Goal: Task Accomplishment & Management: Manage account settings

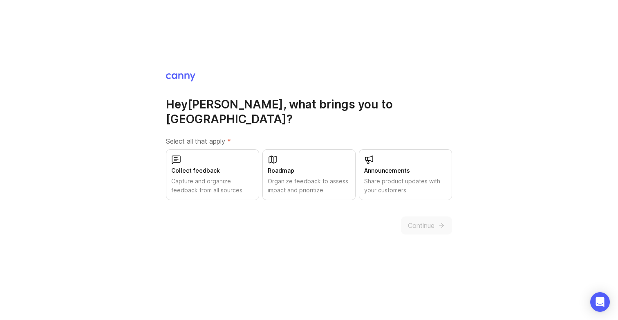
click at [213, 166] on div "Collect feedback" at bounding box center [212, 170] width 83 height 9
click at [325, 177] on div "Organize feedback to assess impact and prioritize" at bounding box center [309, 186] width 83 height 18
click at [374, 177] on div "Share product updates with your customers" at bounding box center [405, 186] width 83 height 18
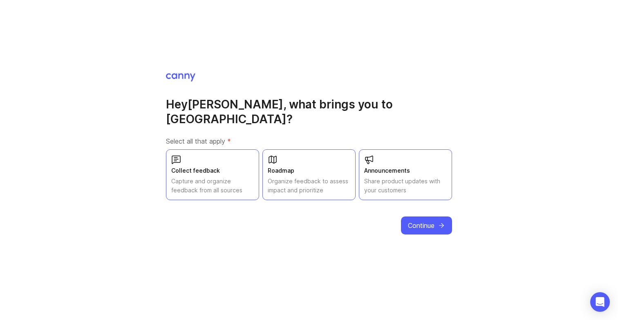
click at [415, 220] on span "Continue" at bounding box center [421, 225] width 27 height 10
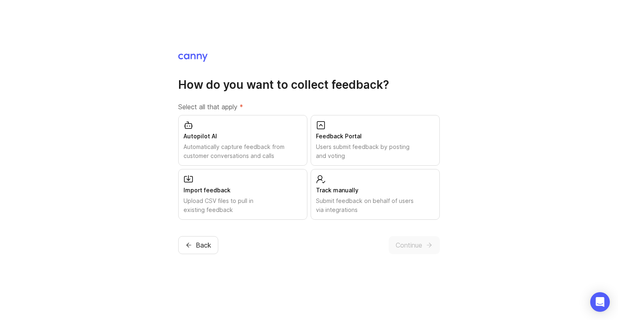
click at [274, 144] on div "Automatically capture feedback from customer conversations and calls" at bounding box center [243, 151] width 119 height 18
click at [337, 147] on div "Users submit feedback by posting and voting" at bounding box center [375, 151] width 119 height 18
click at [358, 201] on div "Submit feedback on behalf of users via integrations" at bounding box center [375, 205] width 119 height 18
click at [403, 247] on span "Continue" at bounding box center [409, 245] width 27 height 10
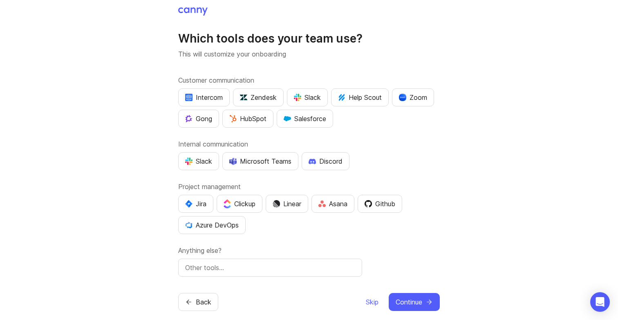
click at [205, 97] on div "Intercom" at bounding box center [204, 97] width 38 height 10
click at [205, 160] on div "Slack" at bounding box center [198, 161] width 27 height 10
click at [283, 211] on button "Linear" at bounding box center [287, 204] width 43 height 18
click at [418, 99] on div "Zoom" at bounding box center [413, 97] width 28 height 10
click at [313, 124] on button "Salesforce" at bounding box center [305, 119] width 56 height 18
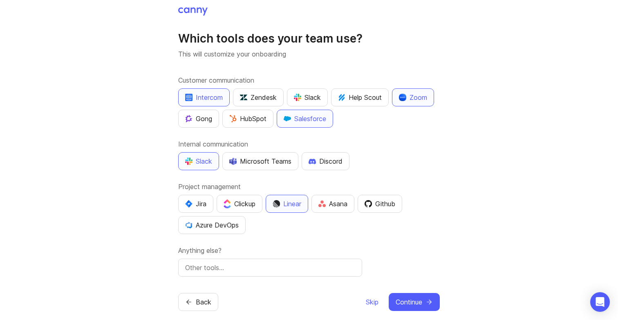
scroll to position [11, 0]
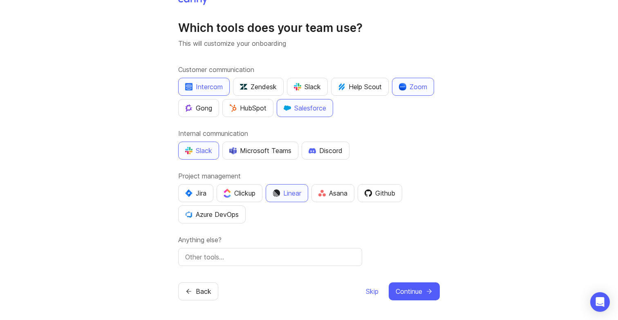
click at [276, 256] on input "text" at bounding box center [270, 257] width 170 height 10
type input "Google Meet"
click at [423, 292] on button "Continue" at bounding box center [414, 291] width 51 height 18
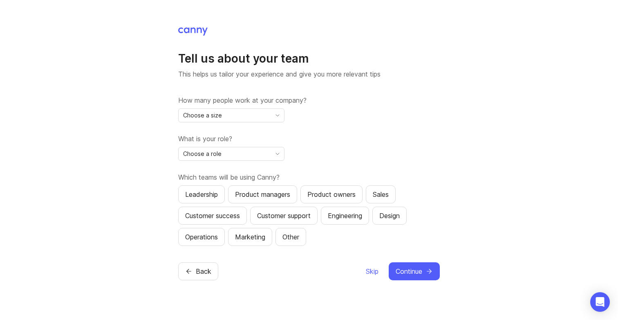
click at [258, 117] on div "Choose a size" at bounding box center [225, 115] width 92 height 13
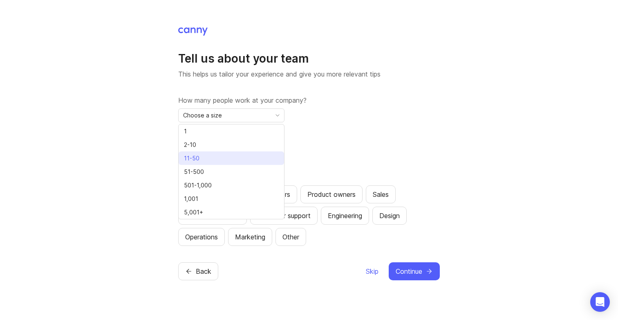
click at [236, 158] on li "11-50" at bounding box center [232, 157] width 106 height 13
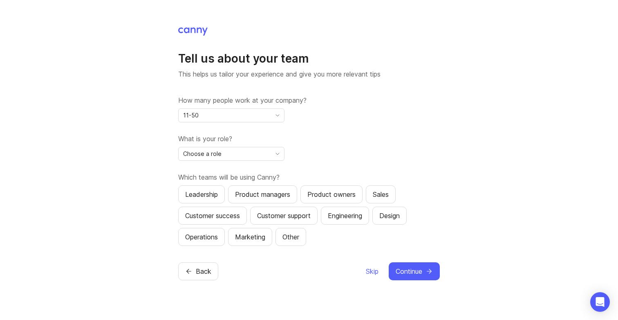
click at [236, 158] on div "Choose a role" at bounding box center [225, 153] width 92 height 13
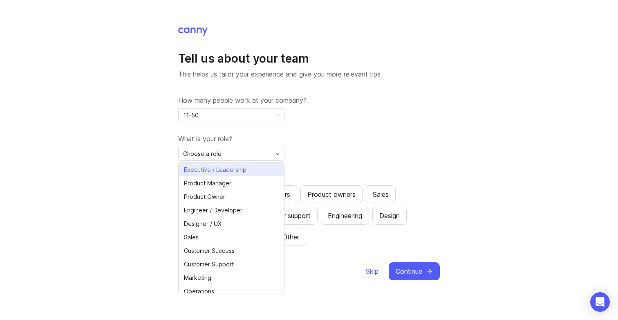
click at [233, 170] on span "Executive / Leadership" at bounding box center [215, 169] width 63 height 9
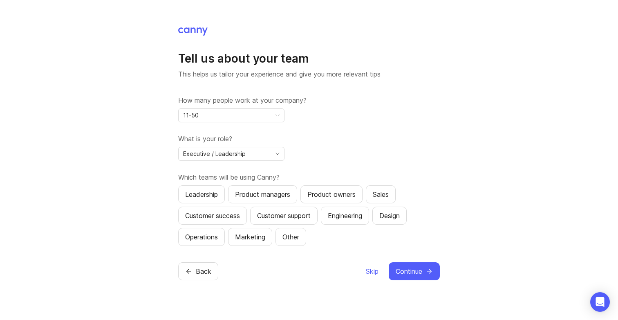
click at [220, 191] on button "Leadership" at bounding box center [201, 194] width 47 height 18
click at [244, 192] on div "Product managers" at bounding box center [262, 194] width 55 height 10
click at [205, 197] on div "Leadership" at bounding box center [201, 194] width 33 height 10
click at [239, 218] on div "Customer success" at bounding box center [212, 216] width 55 height 10
click at [280, 217] on div "Customer support" at bounding box center [284, 216] width 54 height 10
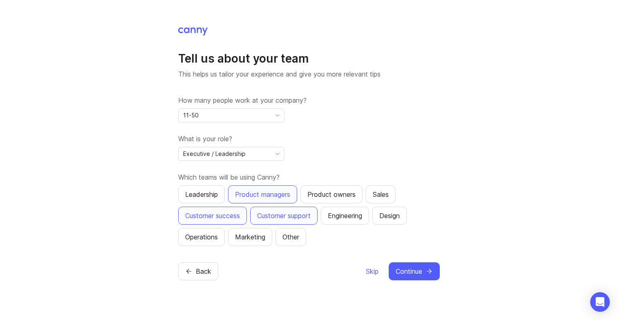
click at [402, 268] on span "Continue" at bounding box center [409, 271] width 27 height 10
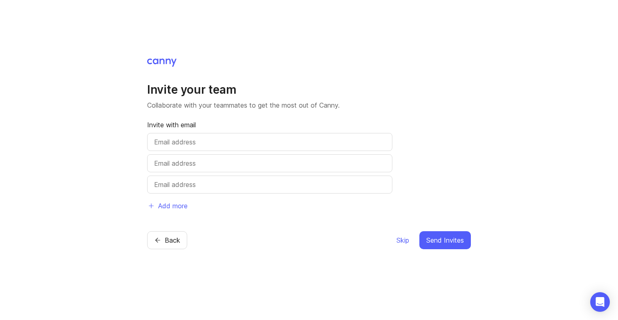
click at [402, 238] on span "Skip" at bounding box center [403, 240] width 13 height 10
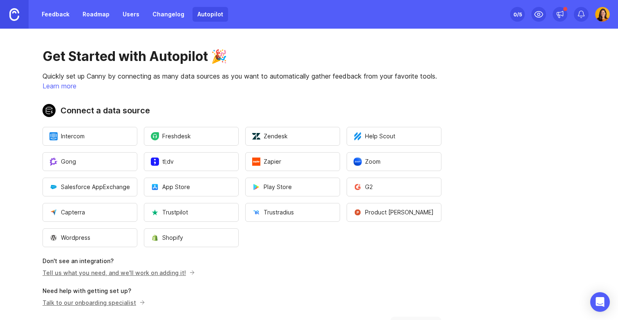
click at [377, 162] on span "Zoom" at bounding box center [367, 161] width 27 height 8
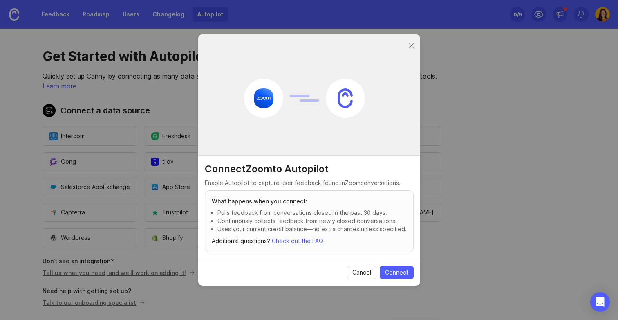
click at [401, 273] on span "Connect" at bounding box center [396, 272] width 23 height 8
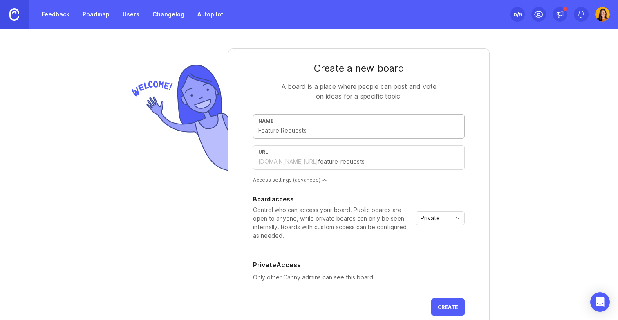
click at [294, 135] on div "Name" at bounding box center [359, 126] width 212 height 25
type input "F"
type input "f"
type input "Fe"
type input "fe"
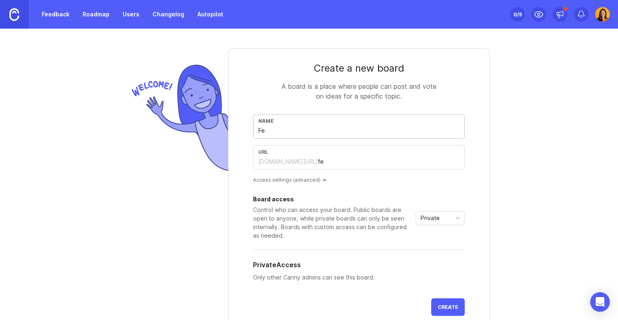
type input "Fea"
type input "fea"
type input "Feat"
type input "feat"
type input "Featu"
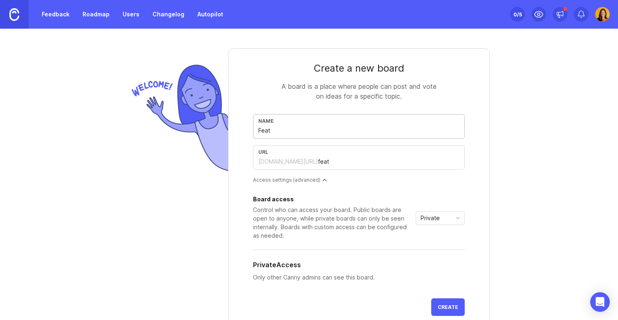
type input "featu"
type input "Featur"
type input "featur"
type input "Feature"
type input "feature"
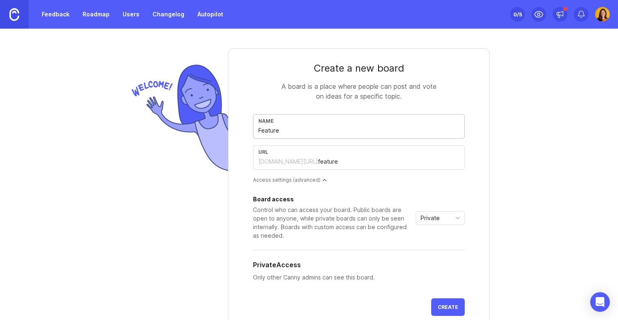
type input "Feature R"
type input "feature-r"
type input "Feature RE"
type input "feature-re"
type input "Feature REq"
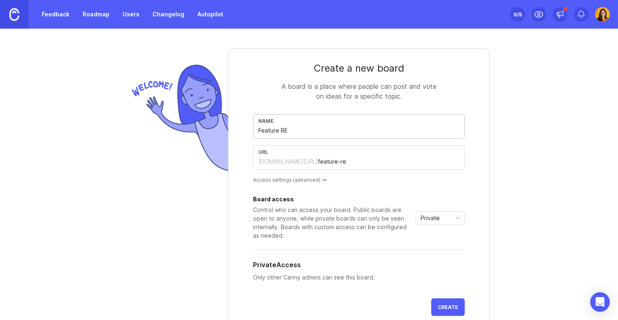
type input "feature-req"
type input "Feature REqu"
type input "feature-requ"
type input "Feature REque"
type input "feature-reque"
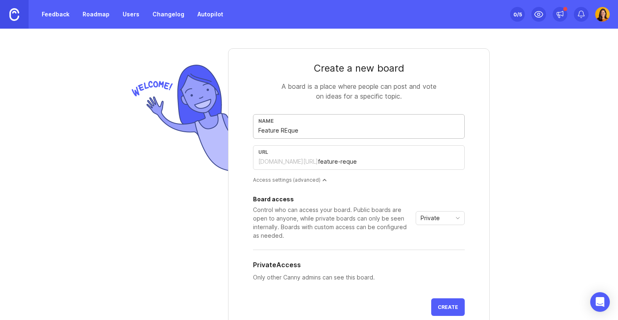
type input "Feature REques"
type input "feature-reques"
type input "Feature REquest"
type input "feature-request"
type input "Feature REquests"
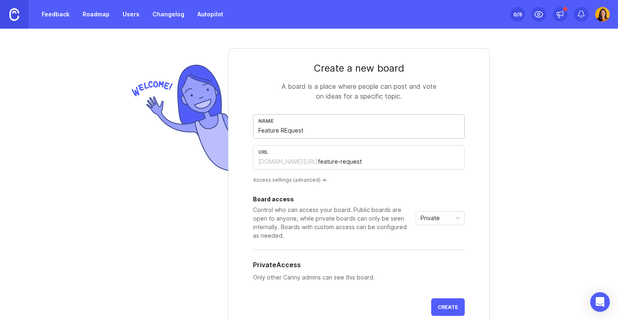
type input "feature-requests"
type input "Feature REquest"
type input "feature-request"
type input "Feature REques"
type input "feature-reques"
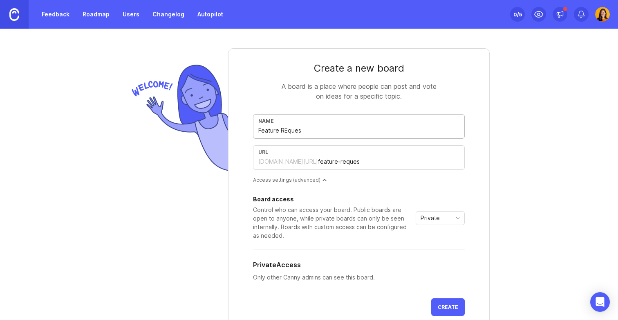
type input "Feature REque"
type input "feature-reque"
type input "Feature REqu"
type input "feature-requ"
type input "Feature REq"
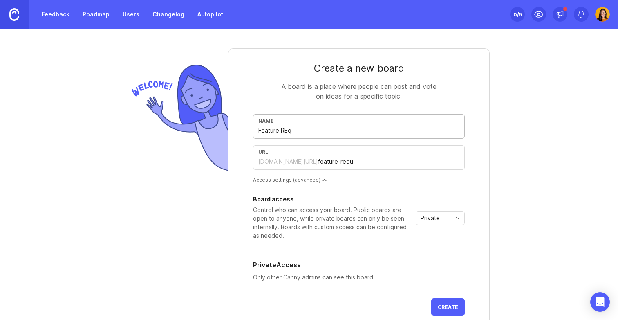
type input "feature-req"
type input "Feature RE"
type input "feature-re"
type input "Feature R"
type input "feature-r"
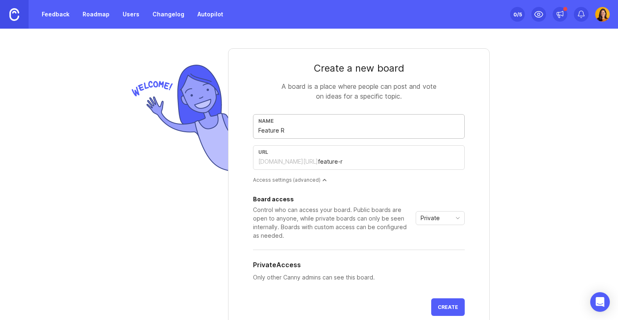
type input "Feature Re"
type input "feature-re"
type input "Feature Req"
type input "feature-req"
type input "Feature Reqe"
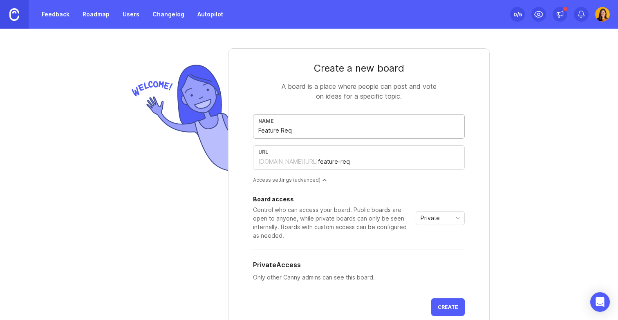
type input "feature-reqe"
type input "Feature Req"
type input "feature-req"
type input "Feature Requ"
type input "feature-requ"
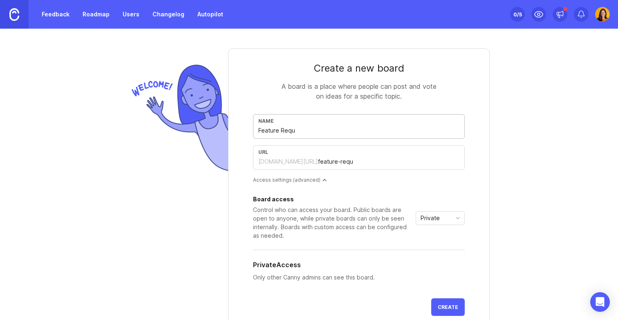
type input "Feature Reque"
type input "feature-reque"
type input "Feature Reques"
type input "feature-reques"
type input "Feature Request"
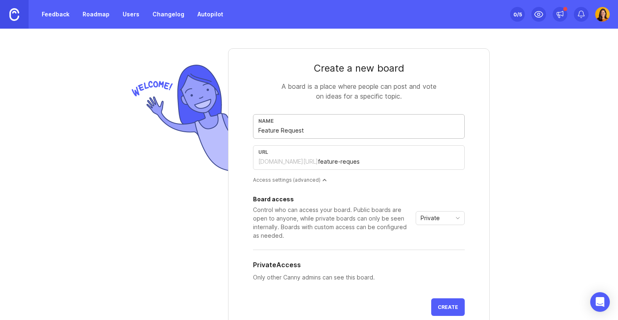
type input "feature-request"
type input "Feature Requests"
type input "feature-requests"
type input "Feature Requests"
click at [351, 190] on div "Board access Control who can access your board. Public boards are open to anyon…" at bounding box center [359, 241] width 212 height 102
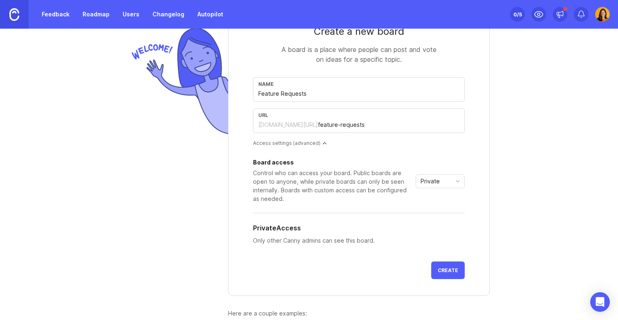
scroll to position [39, 0]
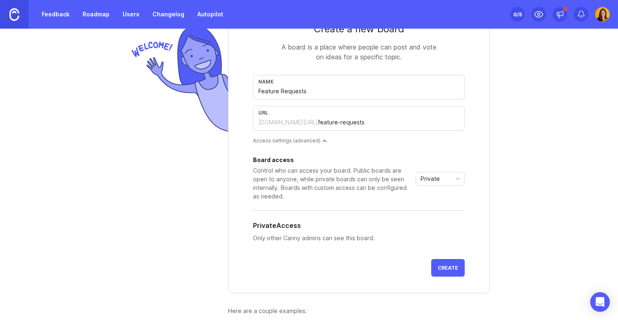
click at [452, 271] on button "Create" at bounding box center [449, 268] width 34 height 18
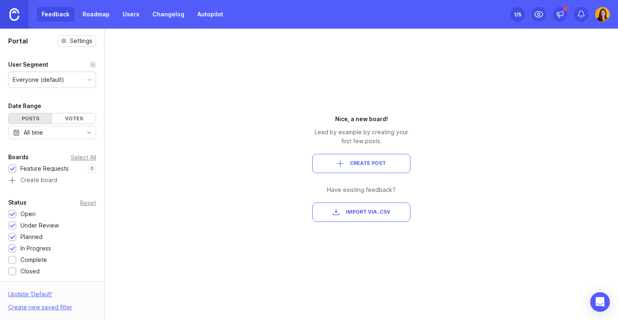
click at [517, 16] on div "1 /5" at bounding box center [517, 14] width 7 height 11
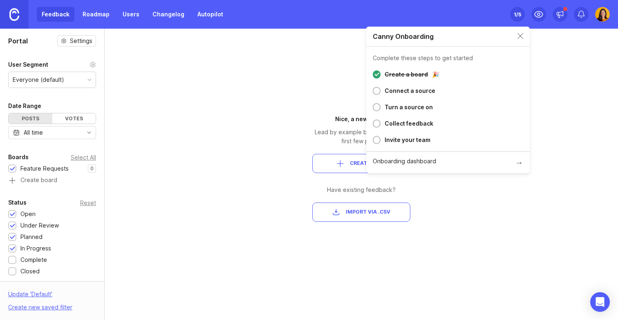
click at [430, 90] on div "Connect a source" at bounding box center [410, 91] width 51 height 10
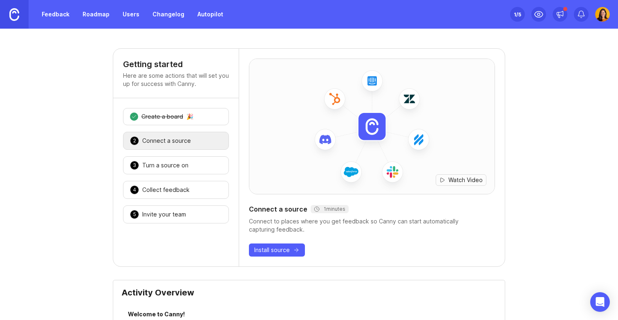
click at [191, 144] on div "2 Connect a source 🎉" at bounding box center [176, 141] width 106 height 18
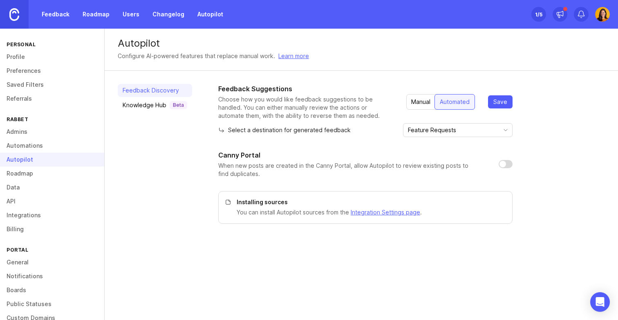
click at [425, 103] on div "Manual" at bounding box center [421, 101] width 29 height 15
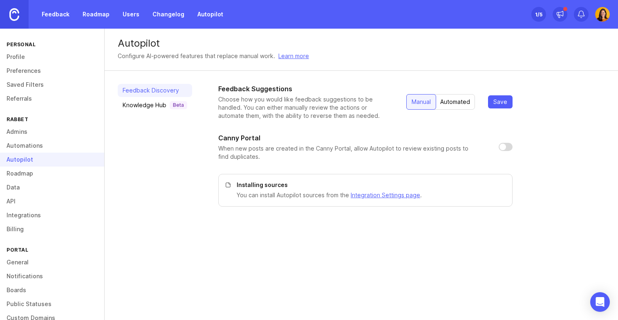
click at [500, 145] on input "checkbox" at bounding box center [506, 147] width 14 height 8
checkbox input "true"
click at [495, 101] on span "Save" at bounding box center [501, 102] width 14 height 8
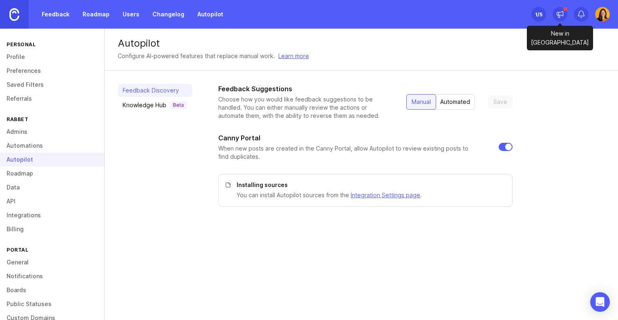
click at [563, 13] on icon at bounding box center [561, 13] width 6 height 5
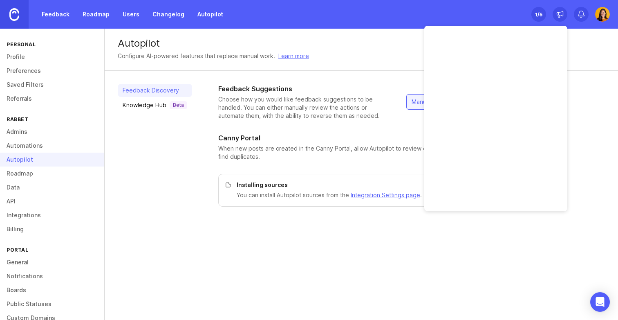
click at [562, 13] on icon at bounding box center [560, 14] width 8 height 8
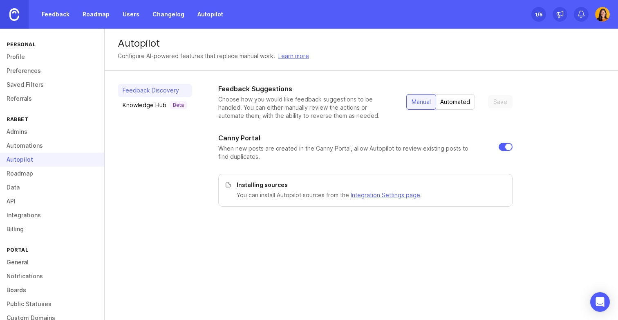
click at [540, 10] on div "1 /5" at bounding box center [538, 14] width 7 height 11
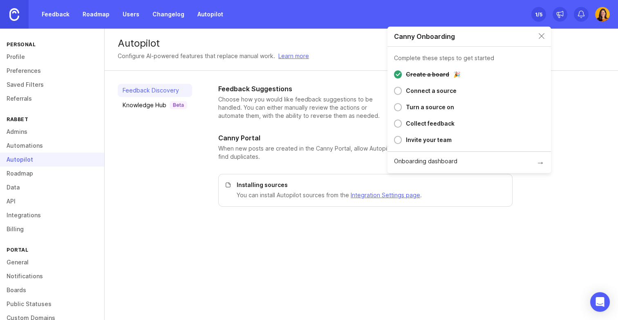
click at [443, 89] on div "Connect a source" at bounding box center [431, 91] width 51 height 10
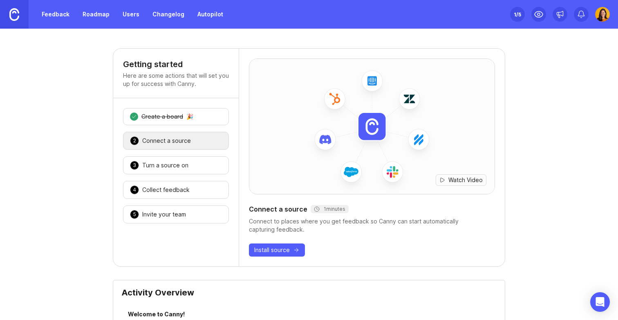
click at [164, 167] on div "Turn a source on" at bounding box center [165, 165] width 46 height 8
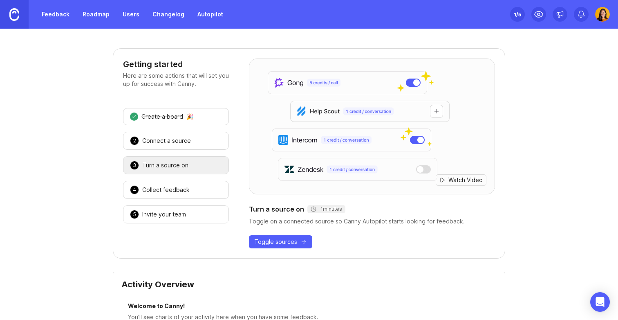
click at [156, 189] on div "Collect feedback" at bounding box center [165, 190] width 47 height 8
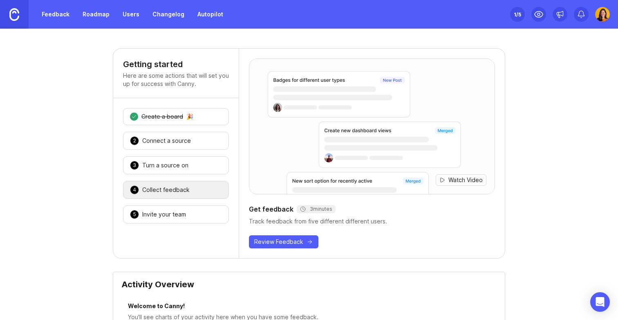
click at [292, 244] on span "Review Feedback" at bounding box center [278, 242] width 49 height 8
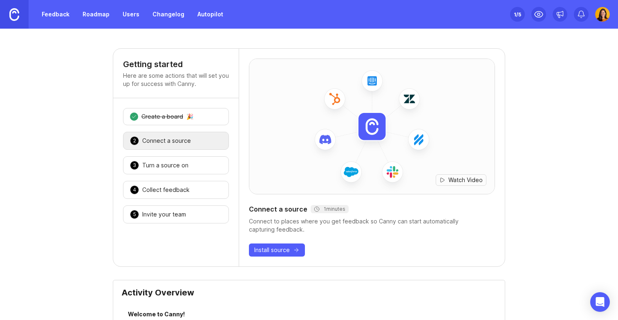
click at [470, 179] on span "Watch Video" at bounding box center [466, 180] width 34 height 8
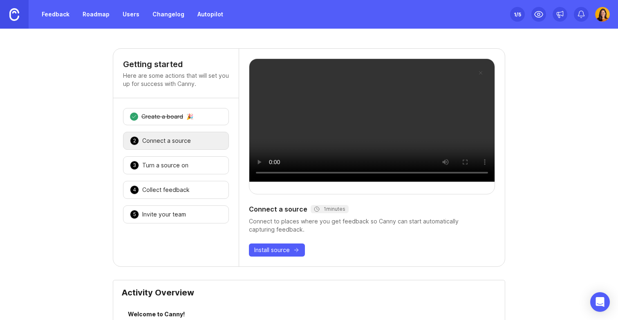
click at [209, 191] on div "4 Collect feedback 🎉" at bounding box center [176, 190] width 106 height 18
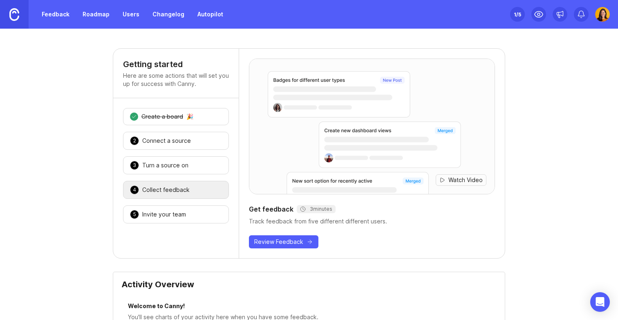
click at [464, 178] on span "Watch Video" at bounding box center [466, 180] width 34 height 8
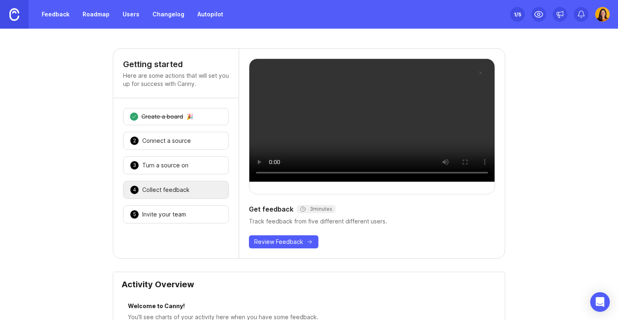
click at [201, 210] on div "5 Invite your team 🎉" at bounding box center [176, 214] width 106 height 18
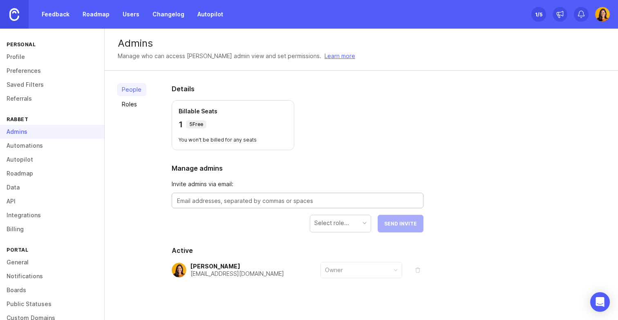
click at [207, 202] on textarea at bounding box center [297, 200] width 241 height 9
paste textarea "[EMAIL_ADDRESS][DOMAIN_NAME]"
click at [330, 231] on div "Select role..." at bounding box center [340, 224] width 61 height 18
click at [277, 202] on textarea "[EMAIL_ADDRESS][DOMAIN_NAME]" at bounding box center [297, 200] width 241 height 9
click at [344, 218] on div "Select role..." at bounding box center [332, 222] width 35 height 9
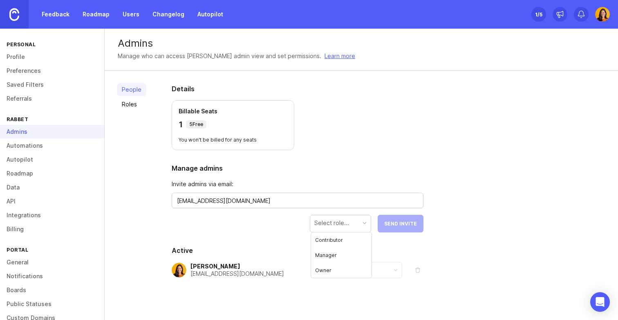
click at [316, 198] on textarea "[EMAIL_ADDRESS][DOMAIN_NAME]" at bounding box center [297, 200] width 241 height 9
click at [377, 221] on div "Select role... Send Invite" at bounding box center [364, 224] width 120 height 18
click at [177, 202] on textarea "[EMAIL_ADDRESS][DOMAIN_NAME]" at bounding box center [297, 200] width 241 height 9
click at [268, 110] on p "Billable Seats" at bounding box center [233, 111] width 109 height 8
click at [236, 196] on textarea "[EMAIL_ADDRESS][DOMAIN_NAME]" at bounding box center [297, 200] width 241 height 9
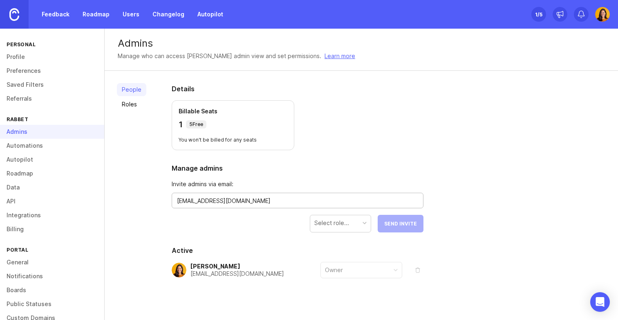
click at [236, 196] on textarea "[EMAIL_ADDRESS][DOMAIN_NAME]" at bounding box center [297, 200] width 241 height 9
type textarea "[EMAIL_ADDRESS][DOMAIN_NAME]"
click at [326, 225] on div "Select role..." at bounding box center [332, 222] width 35 height 9
click at [396, 222] on span "Send Invite" at bounding box center [400, 223] width 33 height 6
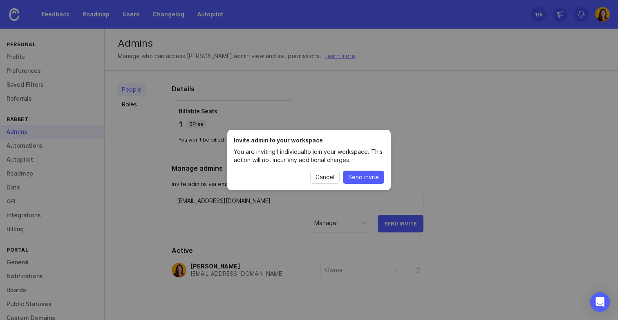
click at [359, 178] on span "Send invite" at bounding box center [364, 177] width 31 height 8
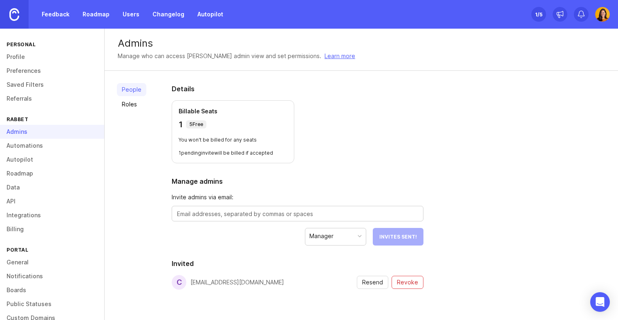
click at [538, 15] on div "1 /5" at bounding box center [538, 14] width 7 height 11
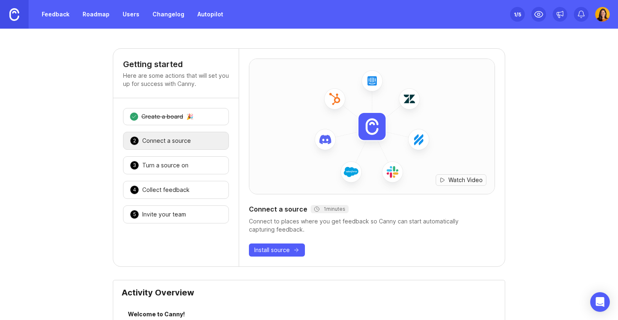
click at [209, 193] on div "4 Collect feedback 🎉" at bounding box center [176, 190] width 106 height 18
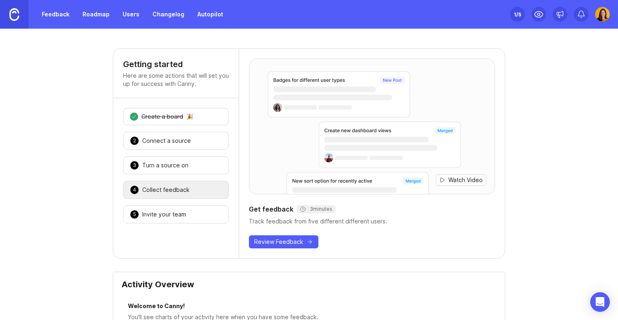
click at [258, 233] on div "Watch Video Get feedback 3 minutes Track feedback from five different different…" at bounding box center [372, 153] width 266 height 209
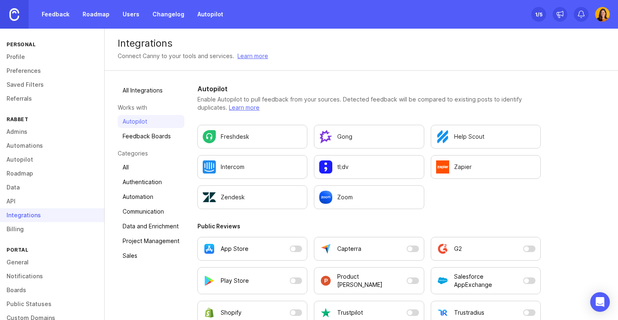
click at [526, 249] on button "G2" at bounding box center [486, 249] width 110 height 24
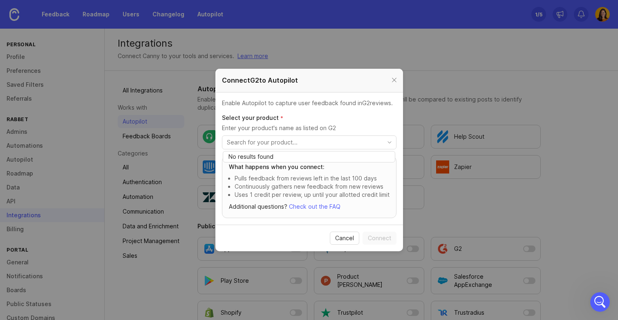
click at [314, 145] on input "toggle menu" at bounding box center [304, 142] width 155 height 9
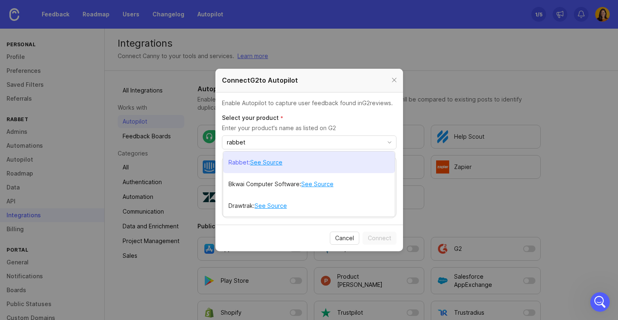
click at [271, 163] on link "See Source" at bounding box center [266, 162] width 32 height 9
type input "rabbet"
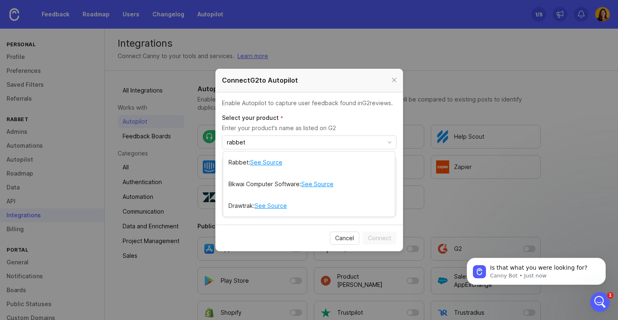
click at [392, 79] on div at bounding box center [394, 80] width 9 height 10
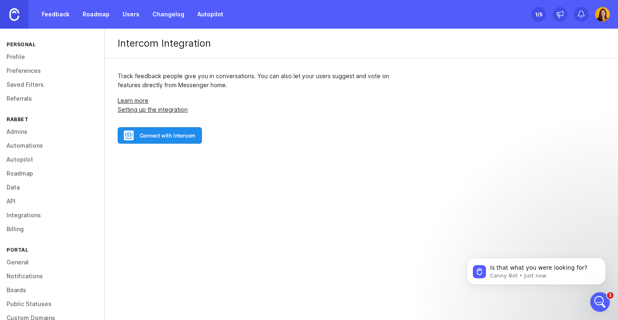
click at [166, 137] on img at bounding box center [160, 135] width 84 height 16
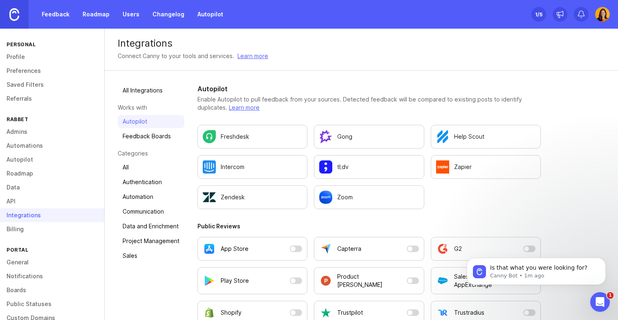
click at [58, 17] on link "Feedback" at bounding box center [56, 14] width 38 height 15
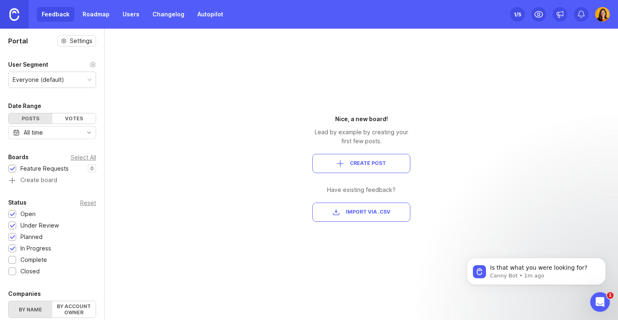
click at [517, 12] on div "1 /5" at bounding box center [517, 14] width 7 height 11
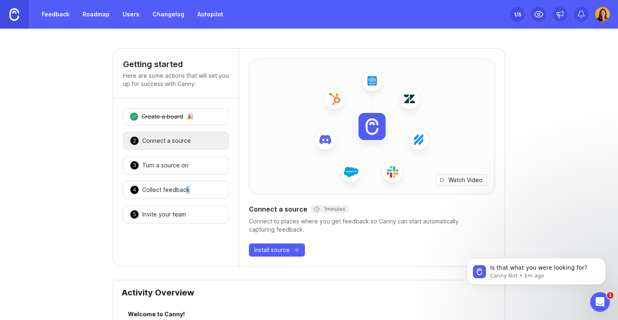
click at [184, 193] on div "4 Collect feedback 🎉" at bounding box center [176, 190] width 106 height 18
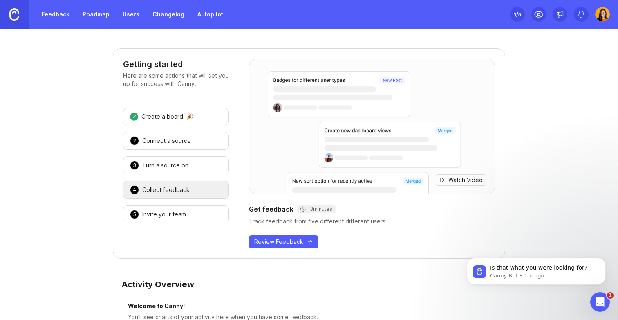
click at [300, 252] on div "Watch Video Get feedback 3 minutes Track feedback from five different different…" at bounding box center [372, 153] width 266 height 209
click at [300, 240] on span "Review Feedback" at bounding box center [278, 242] width 49 height 8
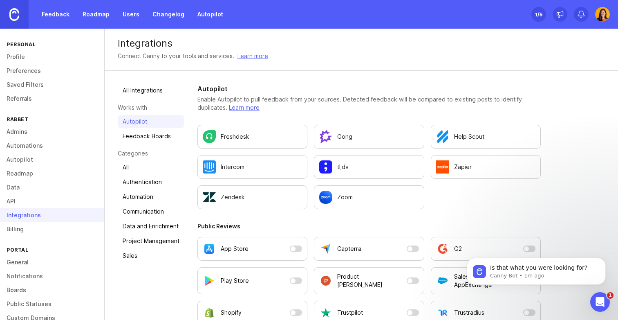
click at [53, 14] on link "Feedback" at bounding box center [56, 14] width 38 height 15
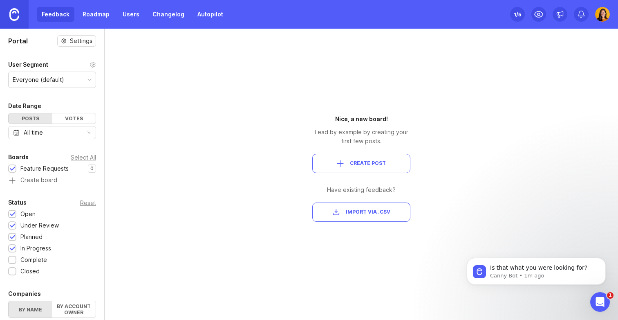
click at [349, 155] on button "Create Post" at bounding box center [362, 163] width 98 height 19
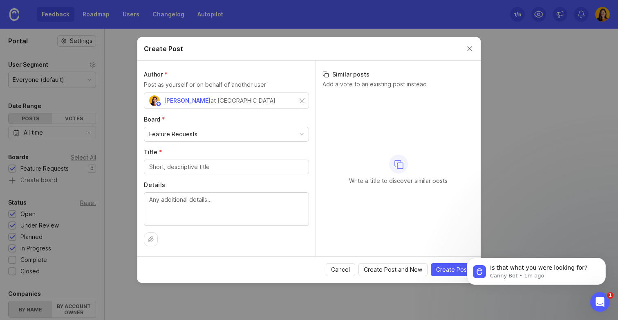
click at [470, 46] on button "Close create post modal" at bounding box center [469, 48] width 9 height 9
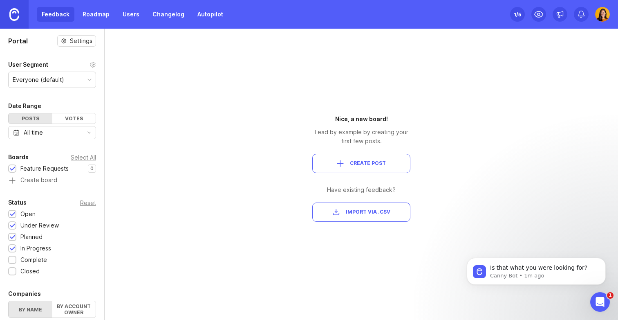
click at [18, 40] on h1 "Portal" at bounding box center [18, 41] width 20 height 10
click at [59, 72] on div "Everyone (default)" at bounding box center [52, 80] width 87 height 16
click at [87, 47] on div "Portal Settings User Segment Everyone (default) Date Range Posts Votes All time…" at bounding box center [52, 269] width 104 height 480
click at [98, 4] on div "Feedback Roadmap Users Changelog Autopilot" at bounding box center [114, 14] width 228 height 29
click at [90, 13] on link "Roadmap" at bounding box center [96, 14] width 37 height 15
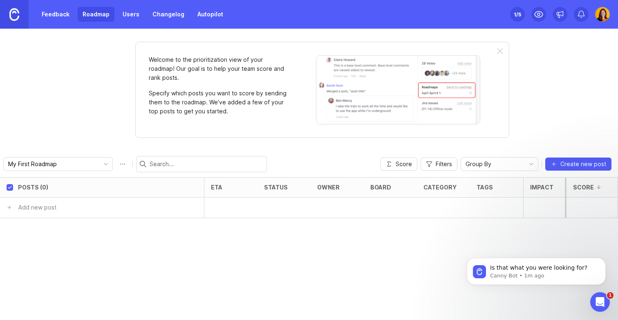
click at [52, 19] on link "Feedback" at bounding box center [56, 14] width 38 height 15
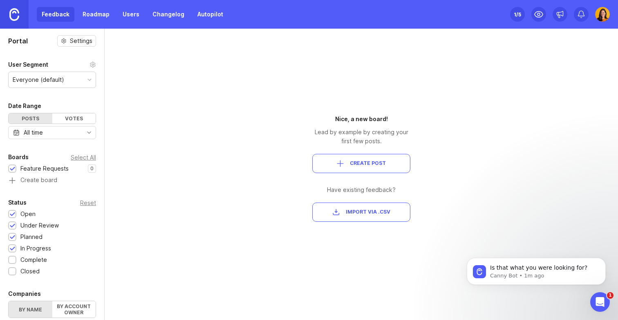
click at [57, 13] on div "Feedback Roadmap Users Changelog Autopilot" at bounding box center [132, 14] width 191 height 15
click at [517, 13] on div "1 /5" at bounding box center [517, 14] width 7 height 11
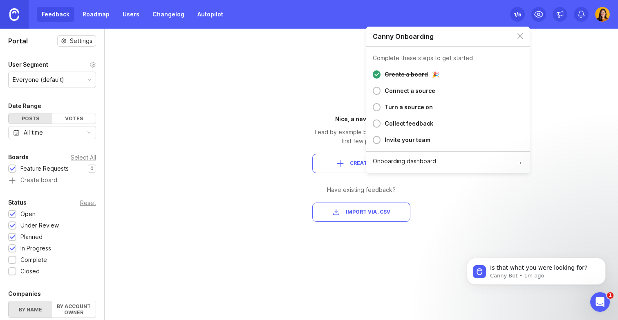
click at [409, 76] on div "Create a board" at bounding box center [406, 75] width 43 height 10
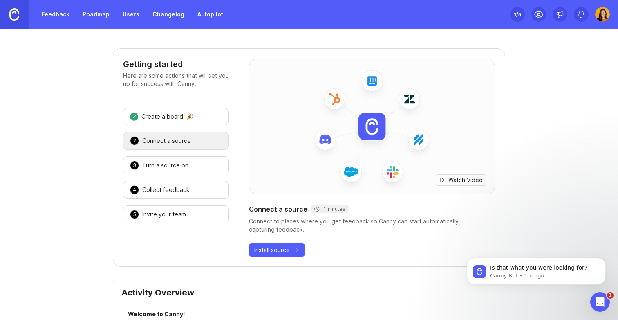
click at [200, 116] on div "1 Create a board 🎉" at bounding box center [176, 116] width 106 height 17
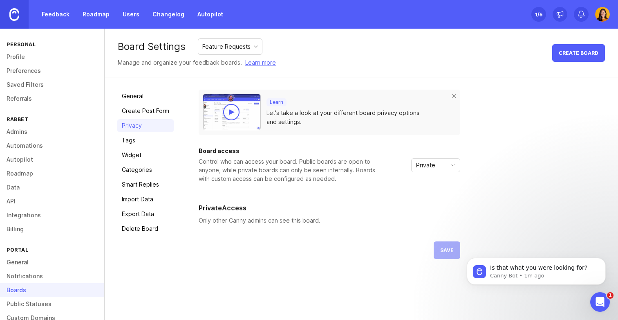
click at [232, 115] on div at bounding box center [232, 112] width 6 height 6
click at [435, 163] on div "Private" at bounding box center [429, 165] width 35 height 13
click at [309, 215] on div "Board access Control who can access your board. Public boards are open to anyon…" at bounding box center [330, 191] width 262 height 87
click at [599, 300] on icon "Open Intercom Messenger" at bounding box center [599, 300] width 13 height 13
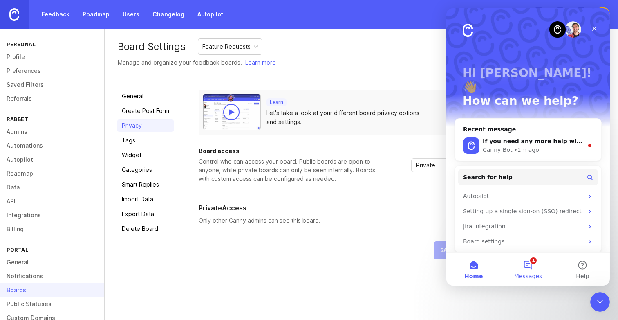
click at [528, 253] on button "1 Messages" at bounding box center [528, 269] width 54 height 33
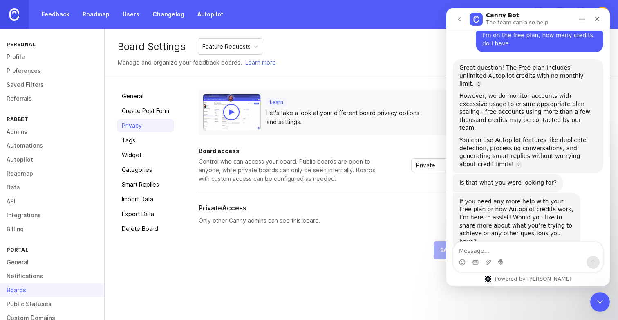
scroll to position [82, 0]
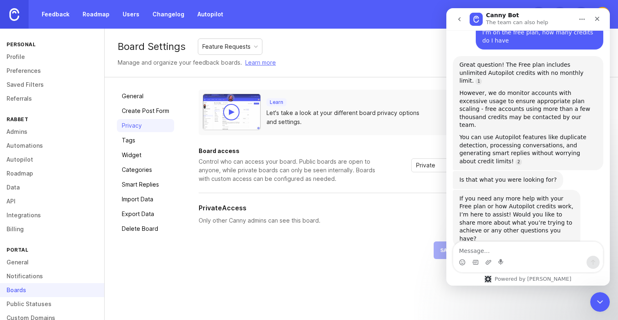
click at [380, 217] on p "Only other Canny admins can see this board." at bounding box center [330, 220] width 262 height 9
click at [595, 22] on div "Close" at bounding box center [597, 18] width 15 height 15
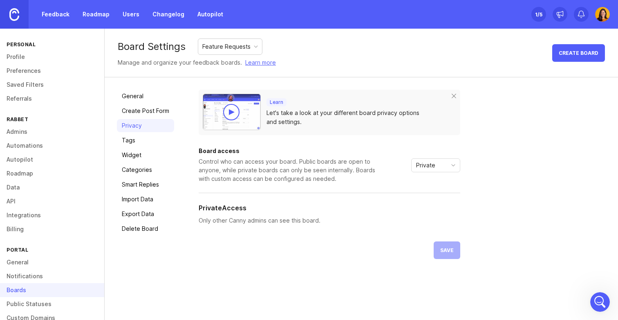
click at [419, 162] on span "Private" at bounding box center [425, 165] width 19 height 9
click at [423, 207] on span "Custom" at bounding box center [427, 208] width 20 height 9
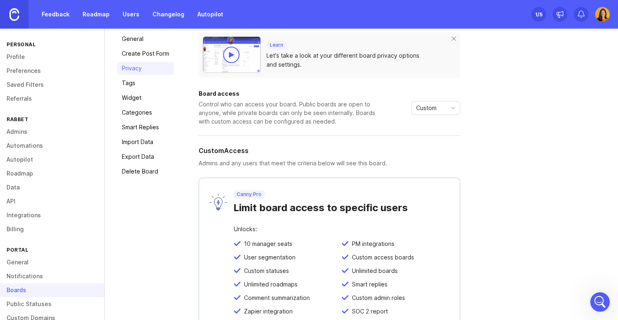
scroll to position [37, 0]
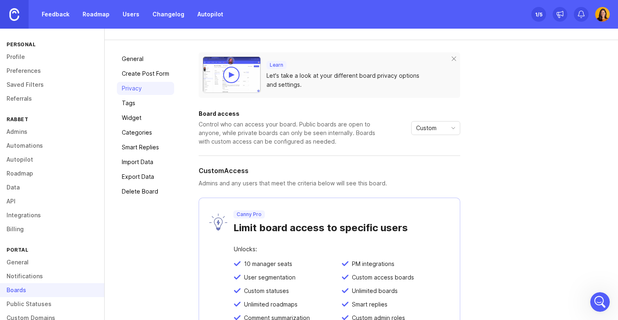
click at [434, 134] on div "Custom" at bounding box center [429, 127] width 35 height 13
click at [431, 145] on span "Private" at bounding box center [426, 143] width 19 height 9
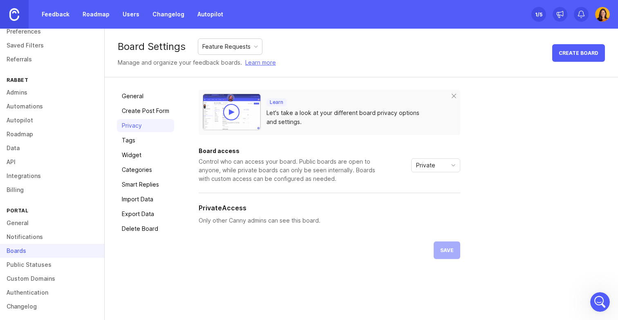
scroll to position [43, 0]
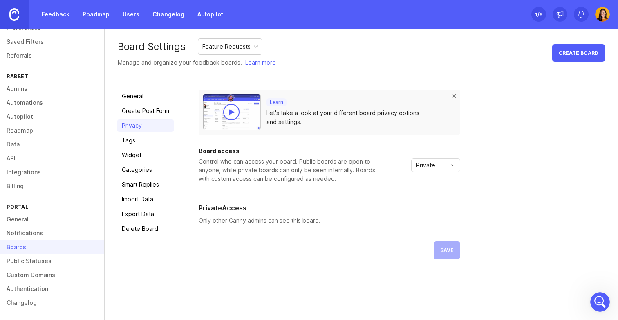
click at [50, 94] on link "Admins" at bounding box center [52, 89] width 104 height 14
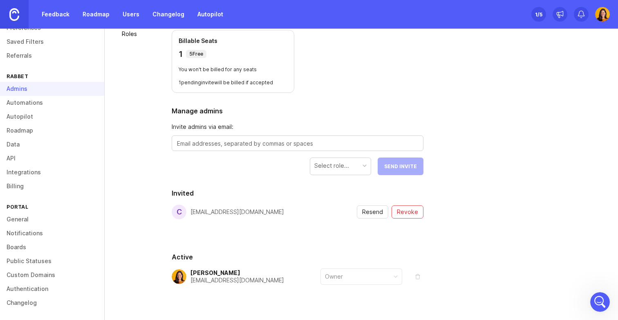
scroll to position [73, 0]
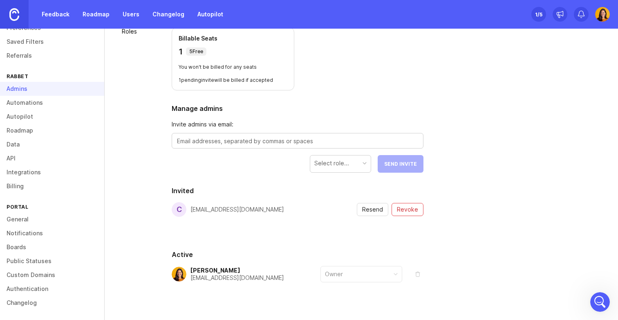
click at [23, 103] on link "Automations" at bounding box center [52, 103] width 104 height 14
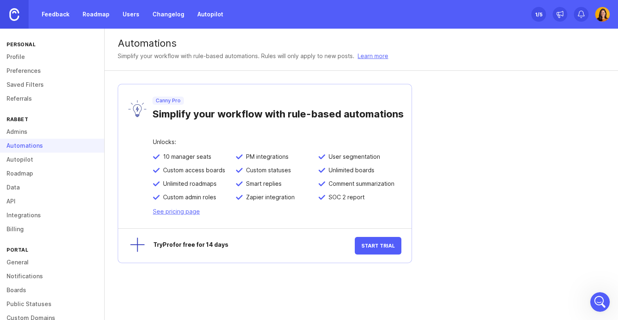
click at [205, 14] on link "Autopilot" at bounding box center [211, 14] width 36 height 15
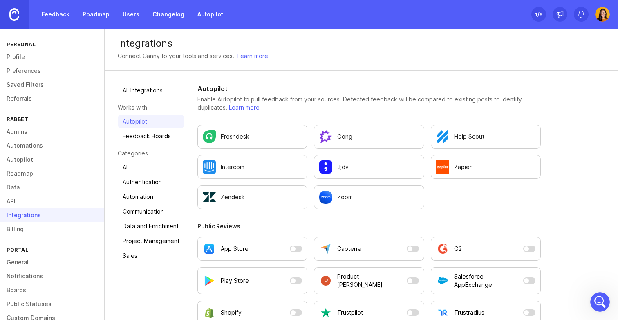
click at [522, 250] on button "G2" at bounding box center [486, 249] width 110 height 24
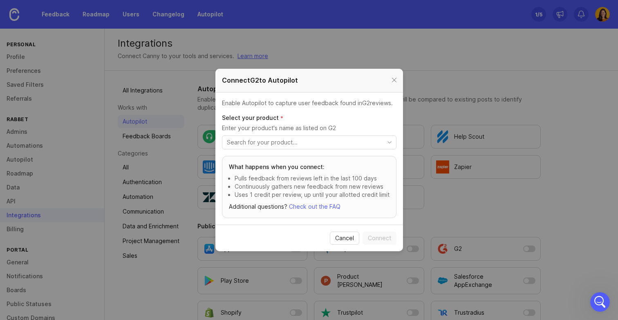
click at [340, 143] on input "toggle menu" at bounding box center [304, 142] width 155 height 9
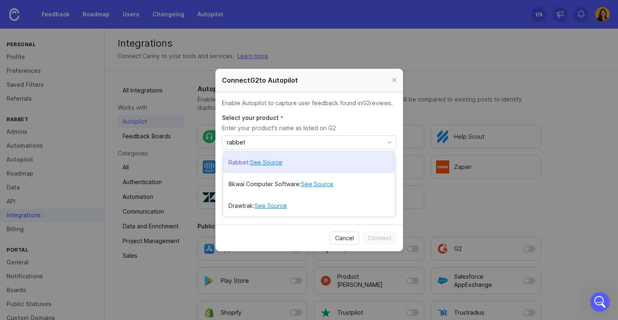
click at [271, 164] on link "See Source" at bounding box center [266, 162] width 32 height 9
click at [304, 160] on li "Rabbet : See Source" at bounding box center [309, 162] width 172 height 22
type input "Rabbet"
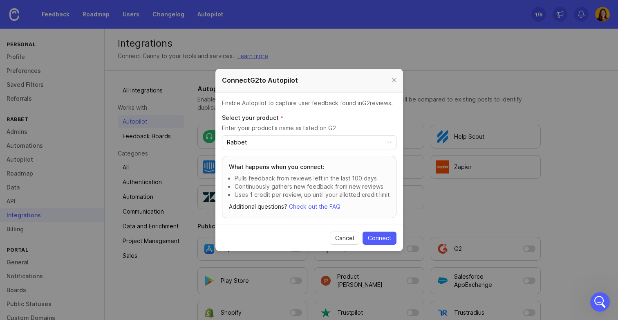
click at [373, 239] on span "Connect" at bounding box center [379, 238] width 23 height 8
checkbox input "true"
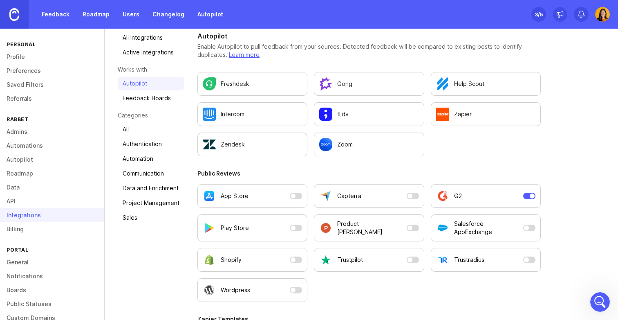
scroll to position [49, 0]
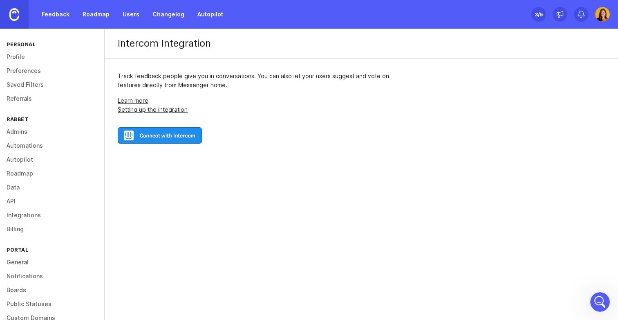
click at [172, 139] on img at bounding box center [160, 135] width 84 height 16
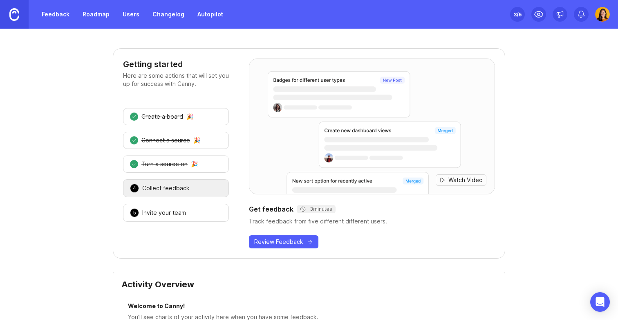
click at [178, 144] on div "2 Connect a source 🎉" at bounding box center [176, 140] width 106 height 17
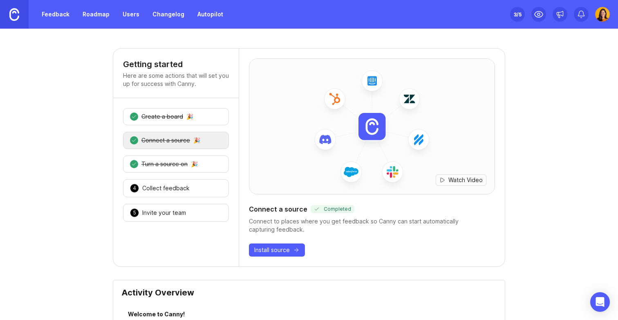
click at [208, 172] on div "3 Turn a source on 🎉" at bounding box center [176, 163] width 106 height 17
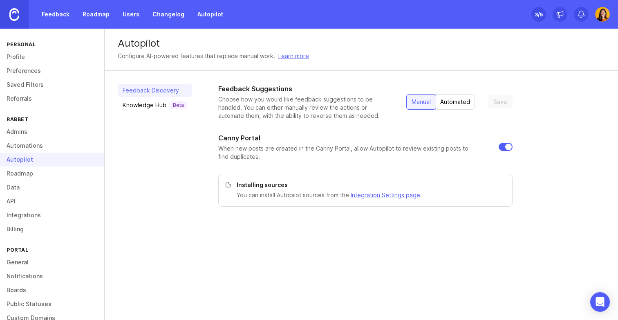
click at [450, 100] on div "Automated" at bounding box center [456, 101] width 40 height 15
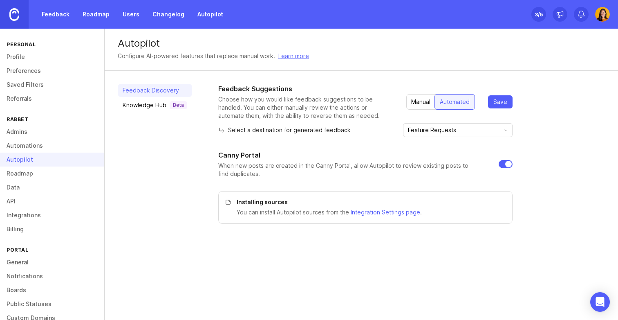
click at [504, 102] on span "Save" at bounding box center [501, 102] width 14 height 8
click at [467, 132] on input "Feature Requests" at bounding box center [453, 130] width 90 height 9
click at [469, 118] on div "Feedback Suggestions Choose how you would like feedback suggestions to be handl…" at bounding box center [365, 102] width 295 height 36
click at [39, 213] on link "Integrations" at bounding box center [52, 215] width 104 height 14
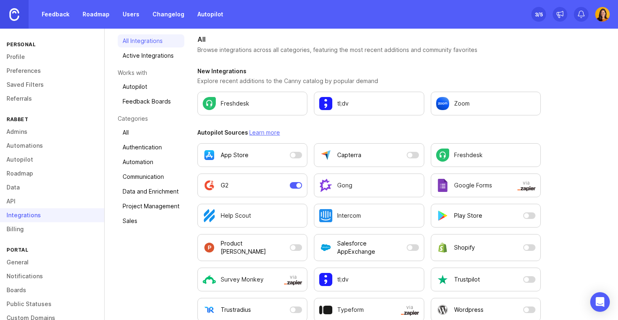
scroll to position [51, 0]
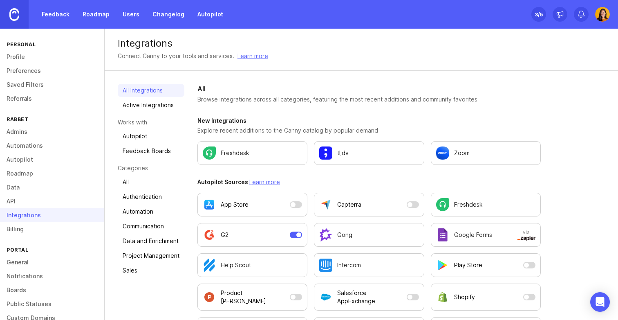
click at [62, 15] on link "Feedback" at bounding box center [56, 14] width 38 height 15
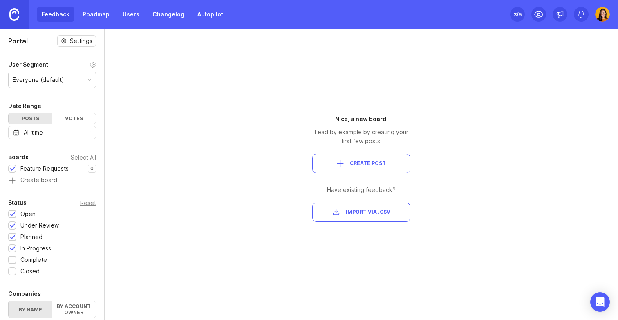
click at [63, 168] on div "Feature Requests" at bounding box center [44, 168] width 48 height 9
click at [599, 308] on div "Open Intercom Messenger" at bounding box center [601, 302] width 22 height 22
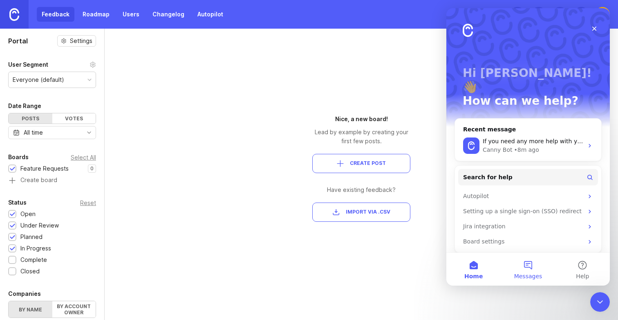
click at [533, 270] on button "Messages" at bounding box center [528, 269] width 54 height 33
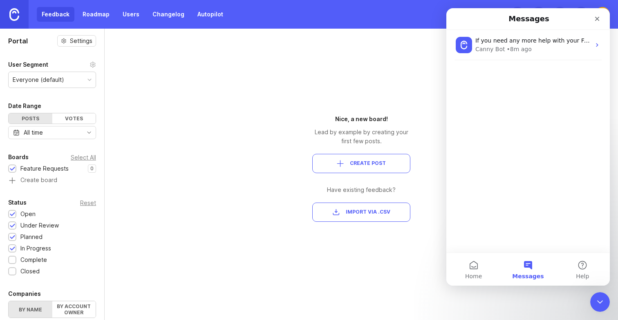
click at [518, 267] on button "Messages" at bounding box center [528, 269] width 54 height 33
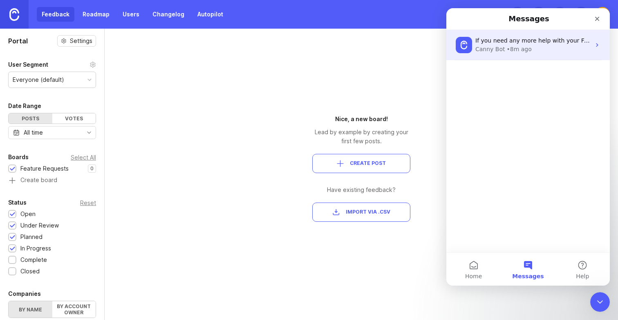
click at [522, 57] on div "If you need any more help with your Free plan or how Autopilot credits work, I’…" at bounding box center [529, 45] width 164 height 30
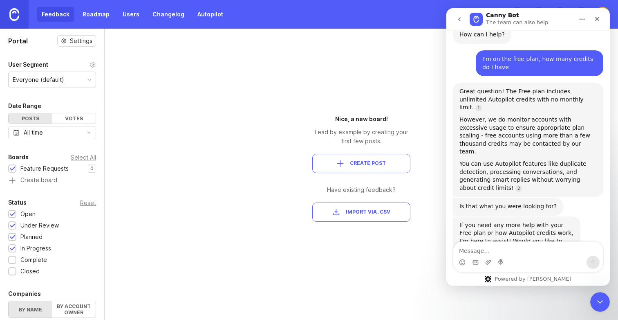
scroll to position [82, 0]
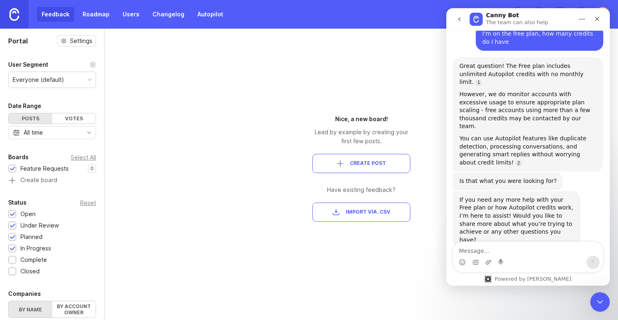
click at [512, 254] on textarea "Message…" at bounding box center [529, 249] width 150 height 14
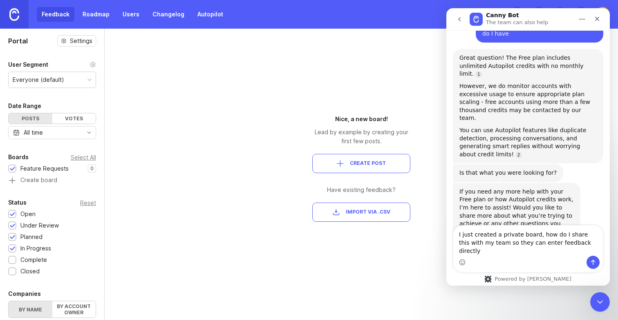
type textarea "I just created a private board, how do I share this with my team so they can en…"
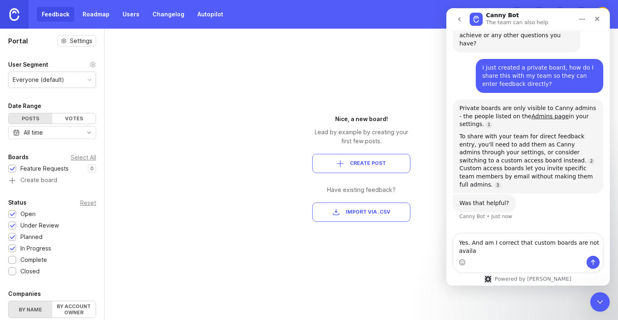
scroll to position [277, 0]
type textarea "Yes. And am I correct that custom boards are not available on the free plan?"
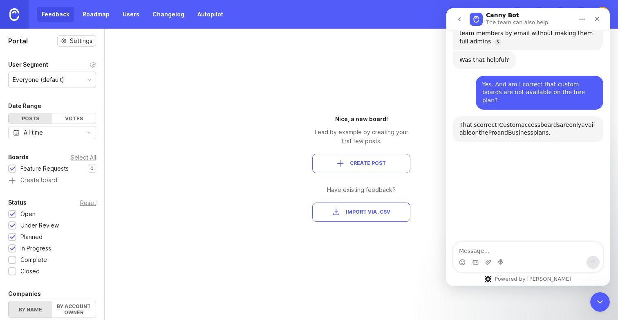
scroll to position [437, 0]
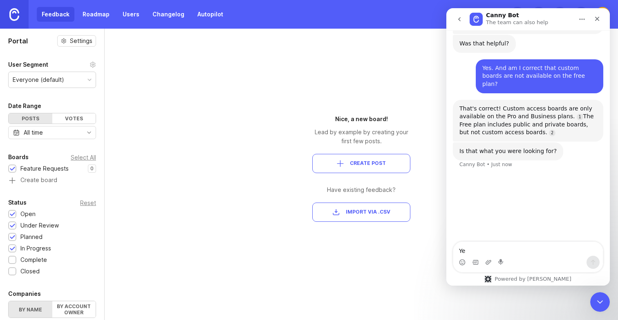
type textarea "Yes"
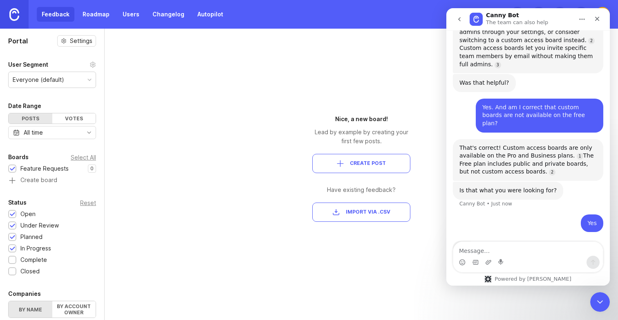
scroll to position [396, 0]
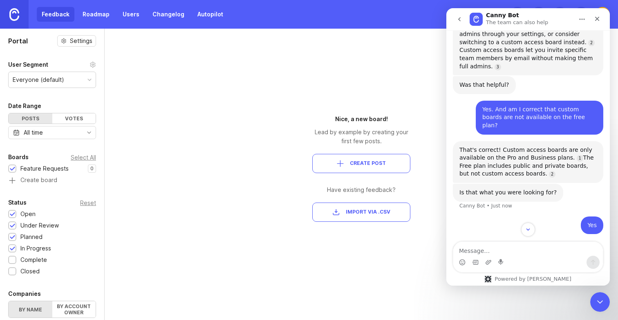
click at [399, 261] on div "Nice, a new board! Lead by example by creating your first few posts. Create Pos…" at bounding box center [361, 174] width 147 height 291
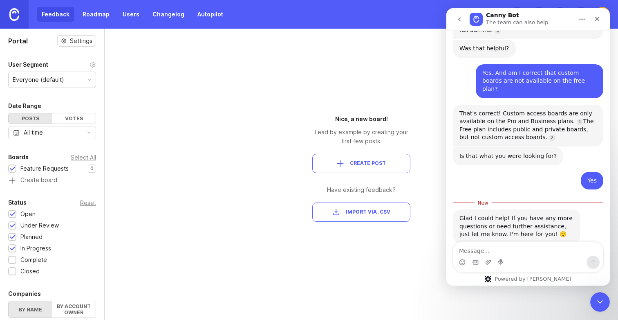
scroll to position [433, 0]
click at [418, 184] on div "Nice, a new board! Lead by example by creating your first few posts. Create Pos…" at bounding box center [361, 174] width 147 height 291
click at [387, 170] on button "Create Post" at bounding box center [362, 163] width 98 height 19
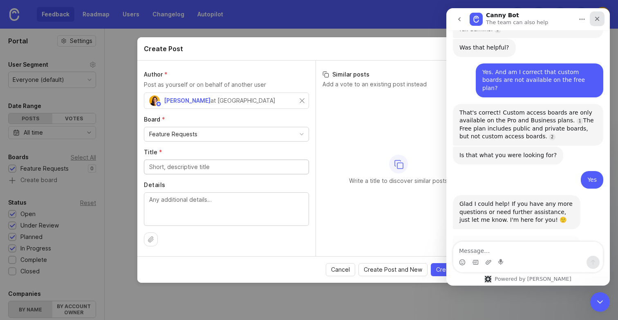
click at [598, 18] on icon "Close" at bounding box center [598, 19] width 4 height 4
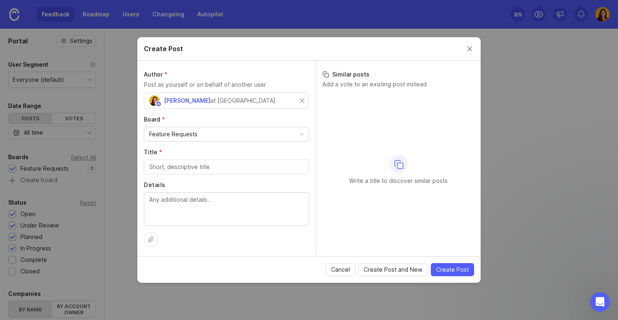
scroll to position [479, 0]
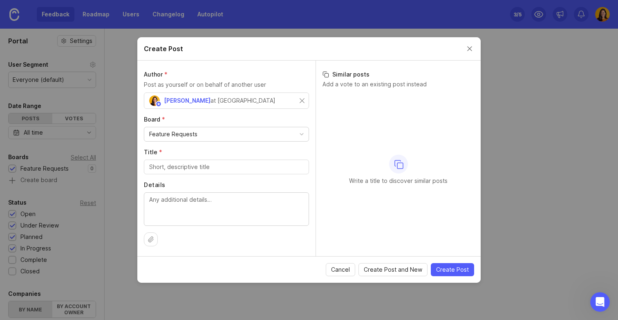
click at [182, 168] on input "Title *" at bounding box center [226, 166] width 155 height 9
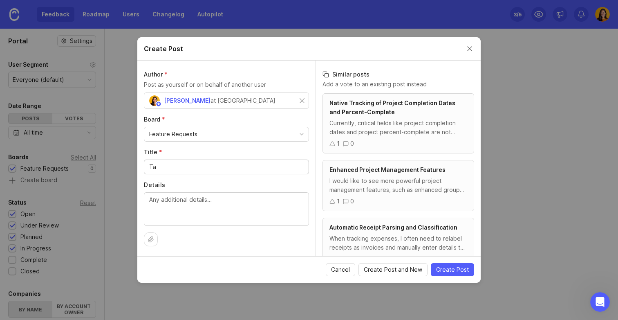
type input "T"
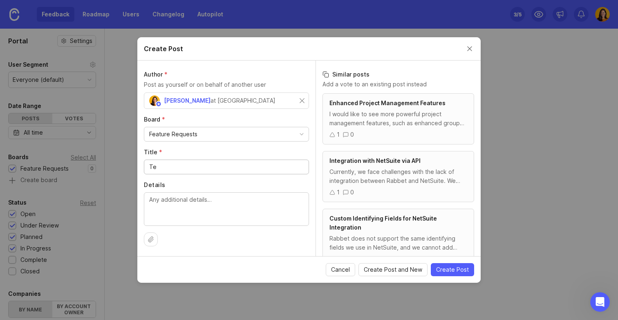
type input "T"
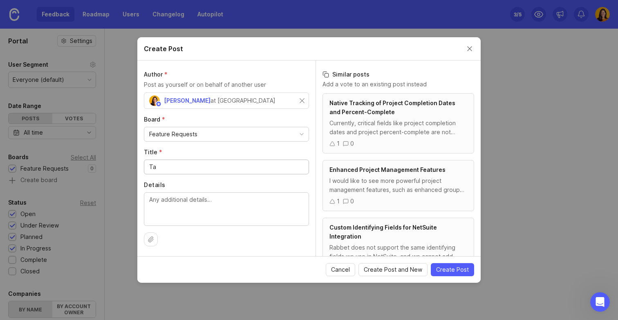
type input "T"
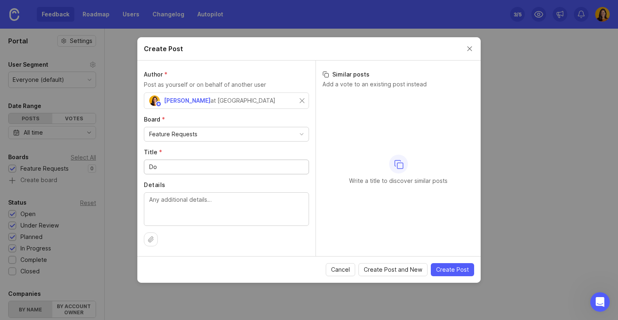
type input "D"
type input "Pre-Development Document Checklist"
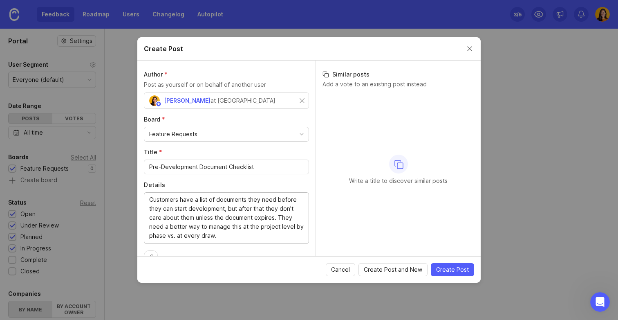
type textarea "Customers have a list of documents they need before they can start development,…"
click at [462, 268] on span "Create Post" at bounding box center [452, 269] width 33 height 8
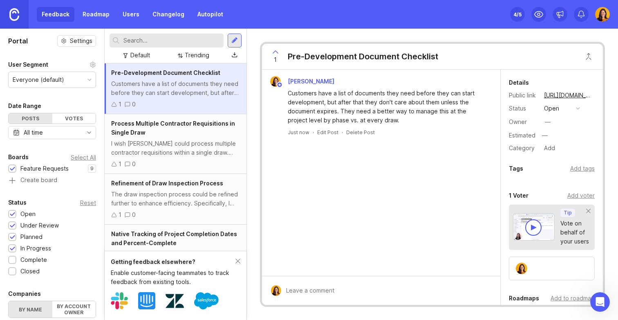
click at [124, 15] on link "Users" at bounding box center [131, 14] width 27 height 15
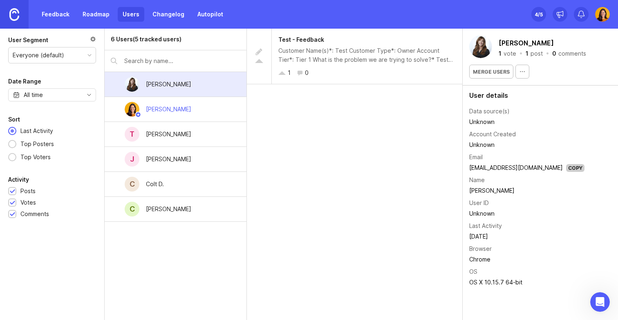
click at [192, 81] on div "[PERSON_NAME]" at bounding box center [168, 84] width 58 height 18
click at [110, 83] on div "[PERSON_NAME]" at bounding box center [176, 84] width 142 height 25
click at [70, 13] on link "Feedback" at bounding box center [56, 14] width 38 height 15
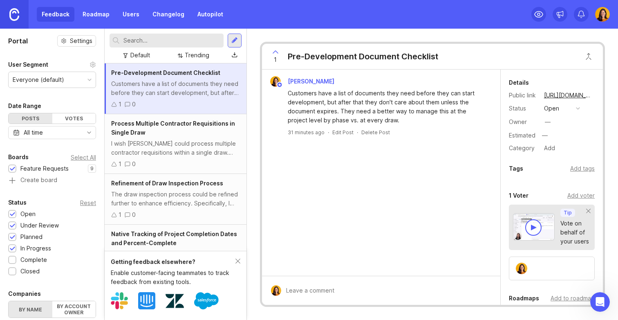
click at [128, 12] on link "Users" at bounding box center [131, 14] width 27 height 15
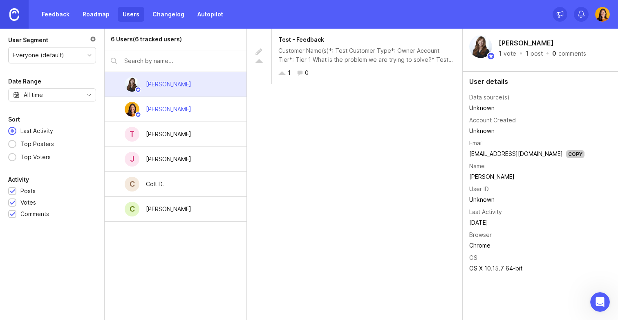
click at [603, 16] on img at bounding box center [603, 14] width 15 height 15
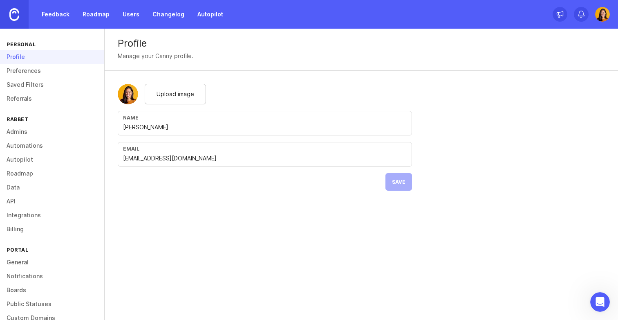
click at [29, 131] on link "Admins" at bounding box center [52, 132] width 104 height 14
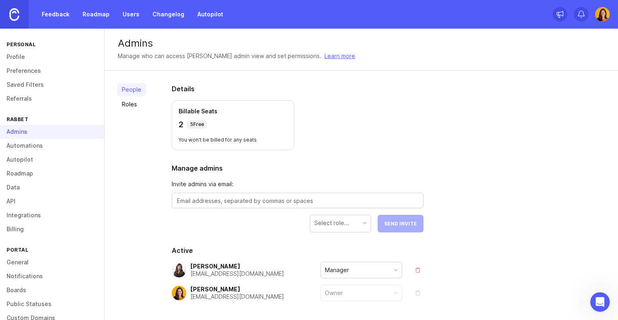
scroll to position [33, 0]
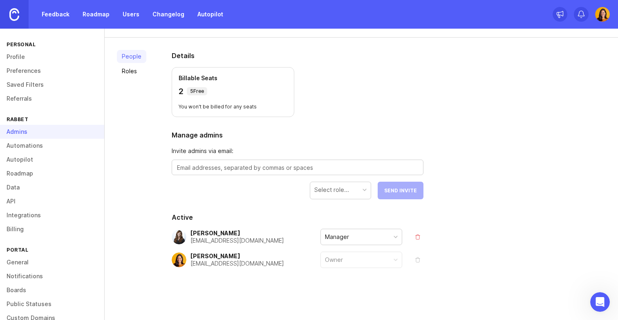
click at [362, 239] on div "Manager" at bounding box center [361, 237] width 81 height 16
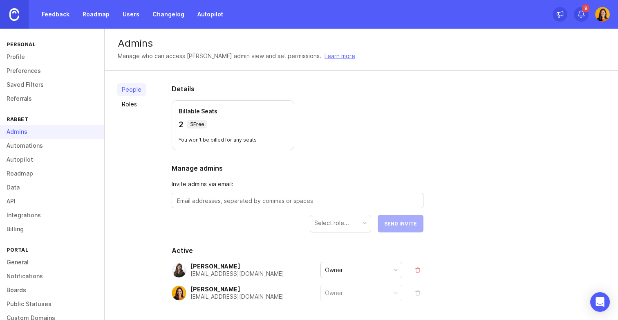
click at [352, 222] on div "Select role..." at bounding box center [340, 223] width 61 height 16
click at [223, 230] on form "Invite admins via email: Select role... Send Invite" at bounding box center [298, 206] width 252 height 53
click at [137, 103] on link "Roles" at bounding box center [131, 104] width 29 height 13
